Goal: Task Accomplishment & Management: Use online tool/utility

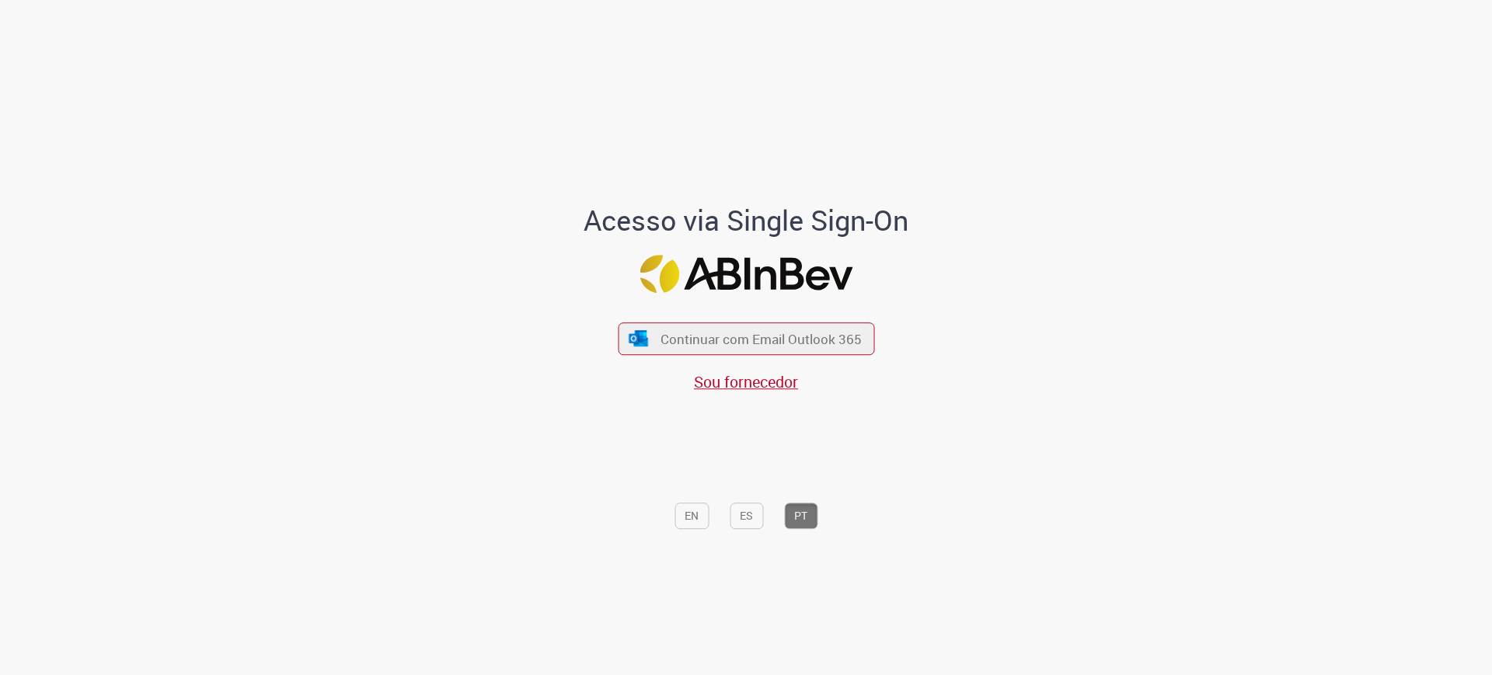
click at [786, 332] on span "Continuar com Email Outlook 365" at bounding box center [761, 339] width 201 height 18
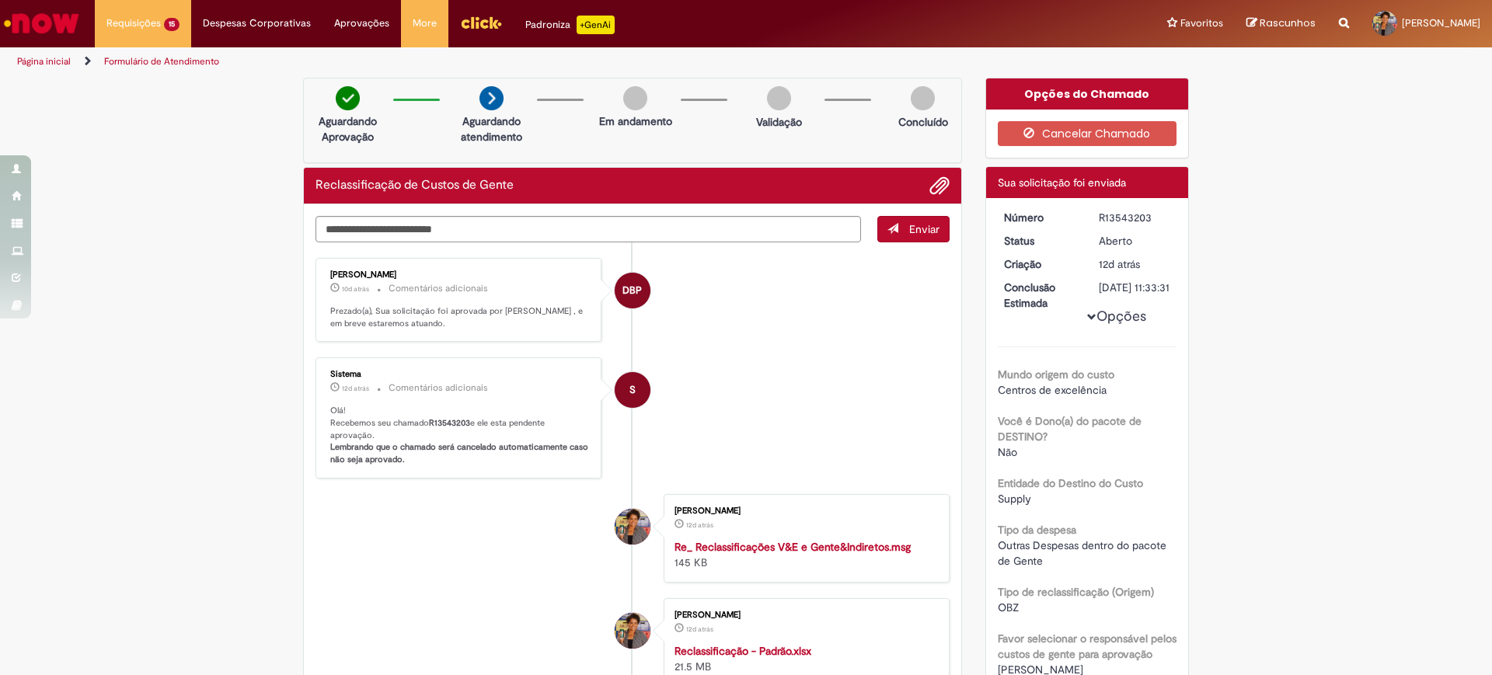
scroll to position [194, 0]
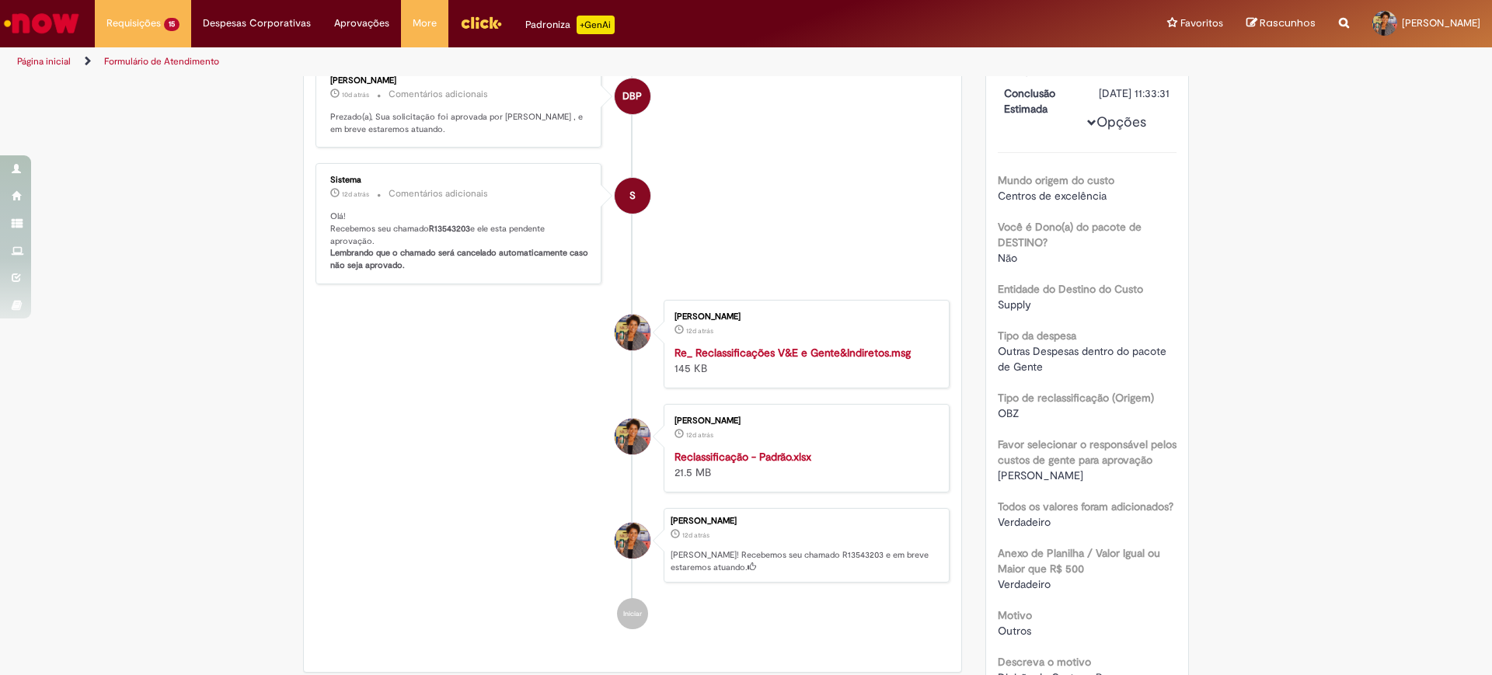
click at [779, 450] on strong "Reclassificação - Padrão.xlsx" at bounding box center [743, 457] width 137 height 14
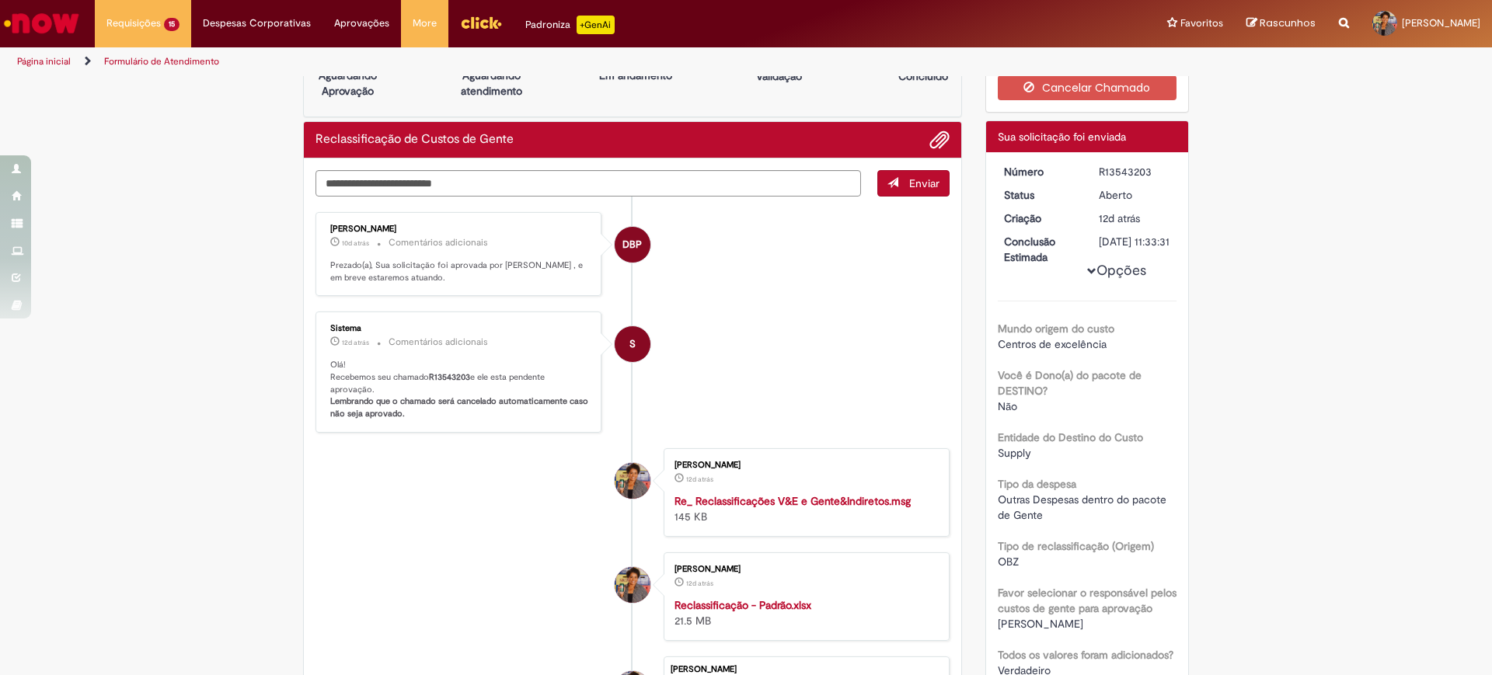
scroll to position [0, 0]
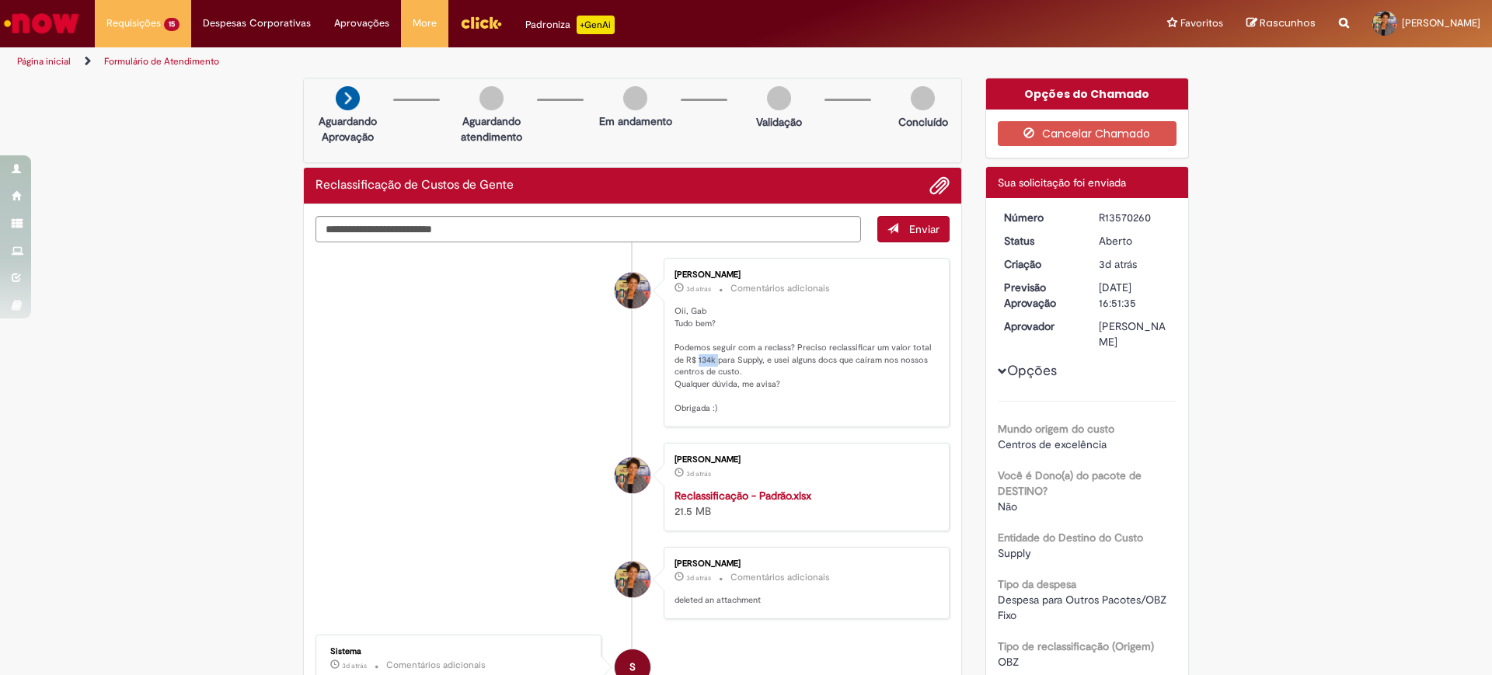
drag, startPoint x: 709, startPoint y: 361, endPoint x: 690, endPoint y: 357, distance: 20.0
click at [690, 357] on p "Oii, Gab Tudo bem? Podemos seguir com a reclass? Preciso reclassificar um valor…" at bounding box center [804, 360] width 259 height 110
click at [901, 375] on p "Oii, Gab Tudo bem? Podemos seguir com a reclass? Preciso reclassificar um valor…" at bounding box center [804, 360] width 259 height 110
drag, startPoint x: 831, startPoint y: 358, endPoint x: 813, endPoint y: 386, distance: 33.2
click at [848, 384] on p "Oii, Gab Tudo bem? Podemos seguir com a reclass? Preciso reclassificar um valor…" at bounding box center [804, 360] width 259 height 110
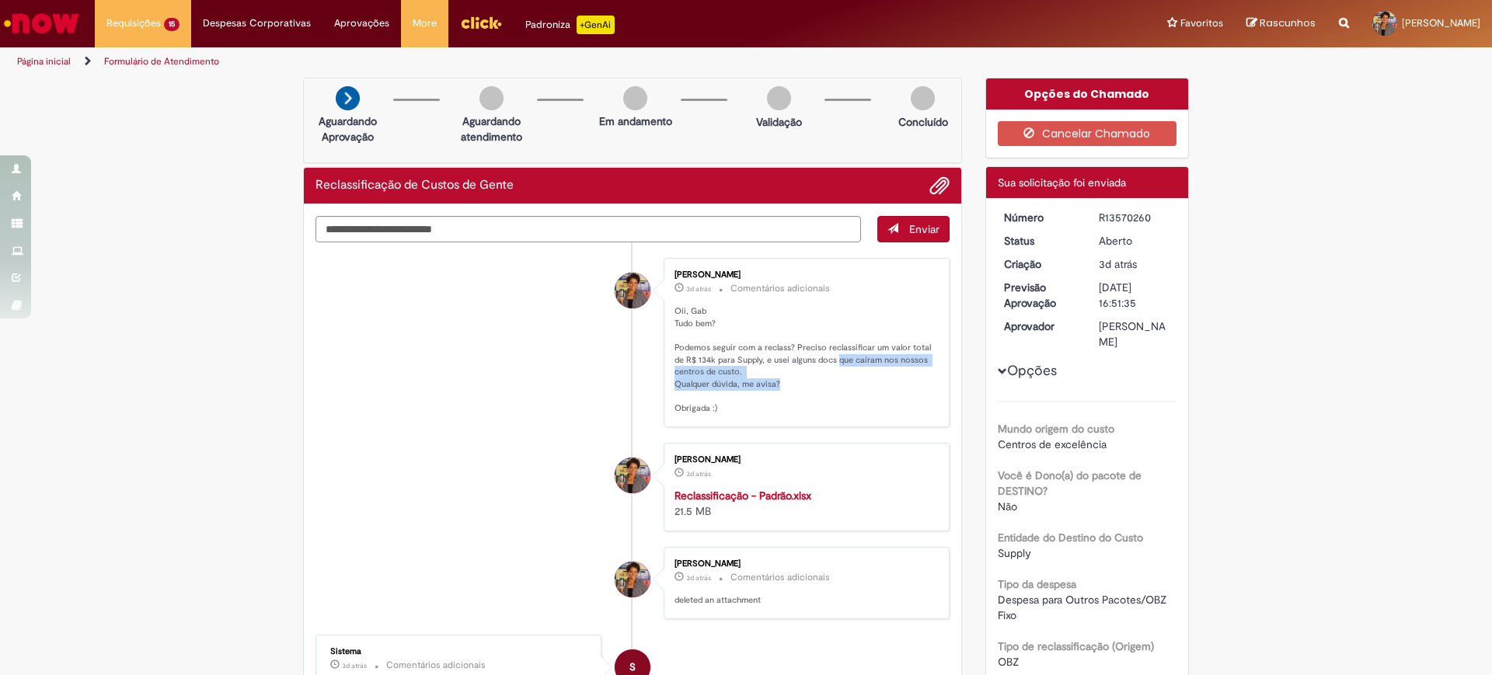
click at [798, 386] on p "Oii, Gab Tudo bem? Podemos seguir com a reclass? Preciso reclassificar um valor…" at bounding box center [804, 360] width 259 height 110
click at [787, 493] on strong "Reclassificação - Padrão.xlsx" at bounding box center [743, 496] width 137 height 14
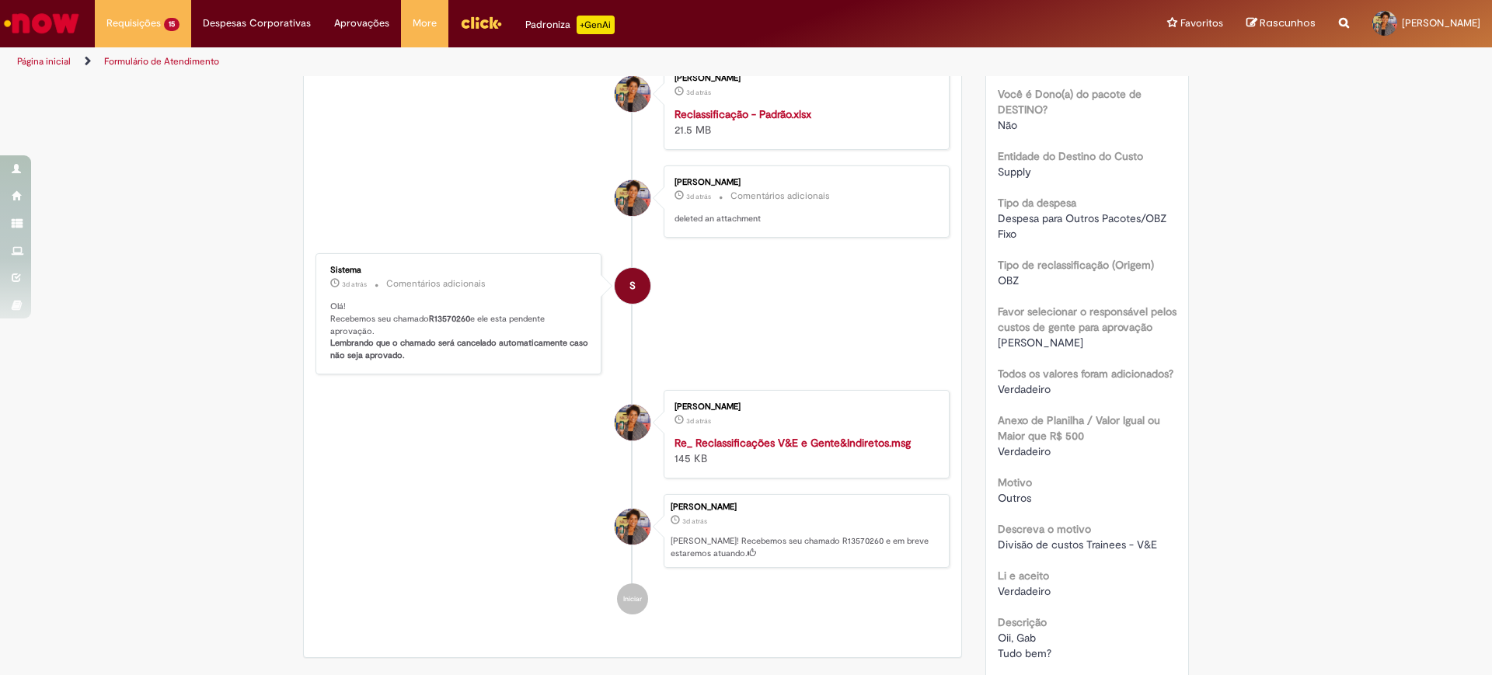
scroll to position [389, 0]
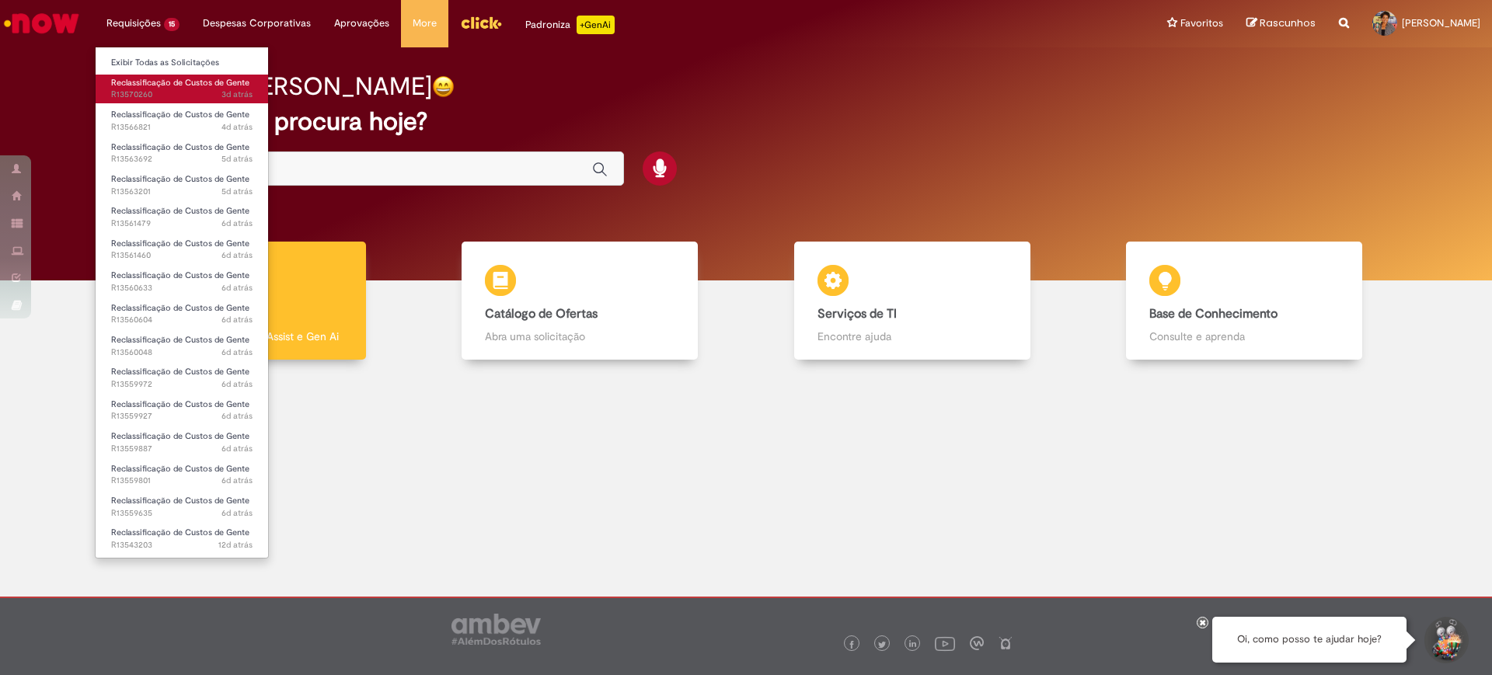
click at [169, 84] on span "Reclassificação de Custos de Gente" at bounding box center [180, 83] width 138 height 12
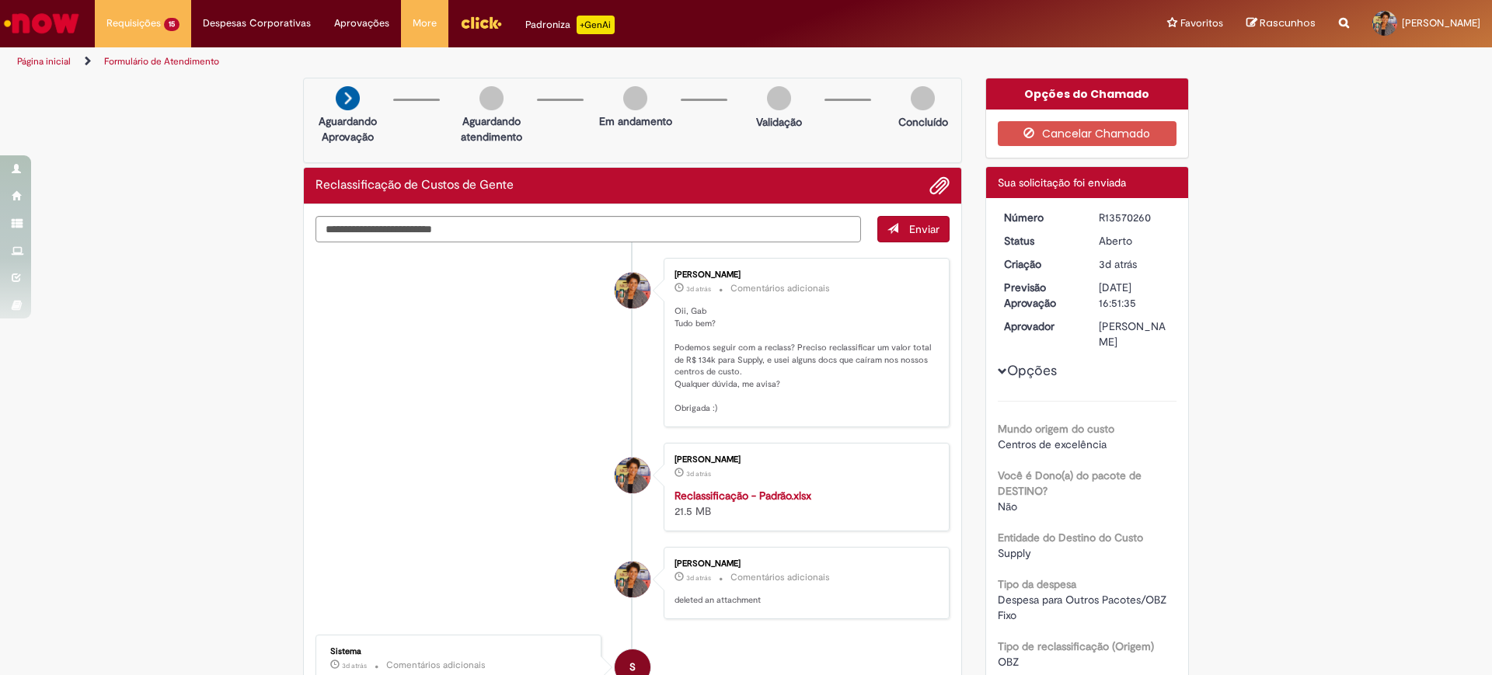
click at [1107, 215] on div "R13570260" at bounding box center [1135, 218] width 72 height 16
copy div "R13570260"
